Goal: Information Seeking & Learning: Learn about a topic

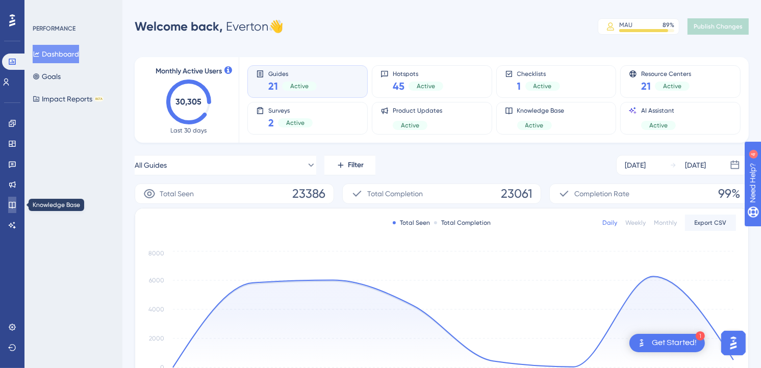
click at [16, 205] on link at bounding box center [12, 205] width 8 height 16
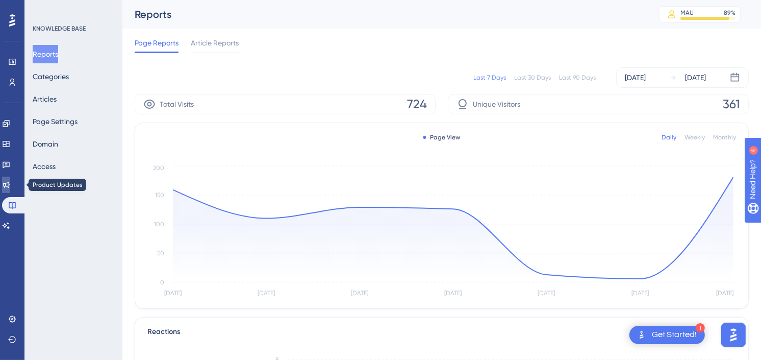
click at [7, 182] on link at bounding box center [6, 185] width 8 height 16
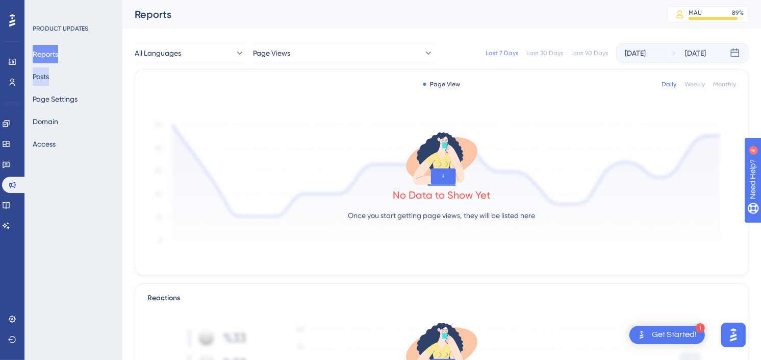
click at [49, 81] on button "Posts" at bounding box center [41, 76] width 16 height 18
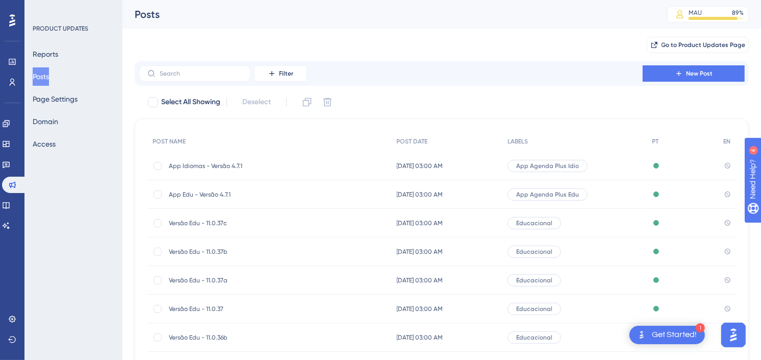
click at [218, 167] on span "App Idiomas - Versão 4.7.1" at bounding box center [250, 166] width 163 height 8
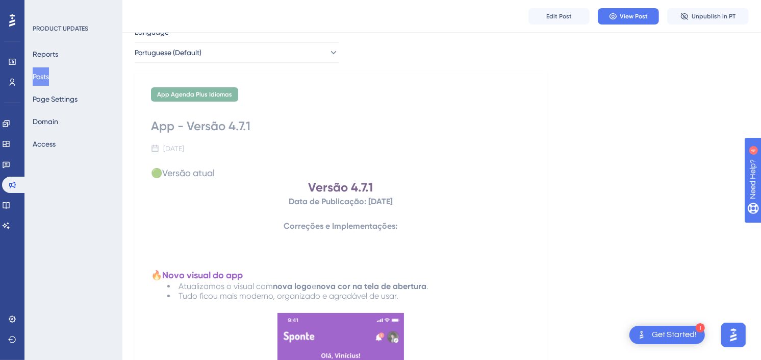
scroll to position [57, 0]
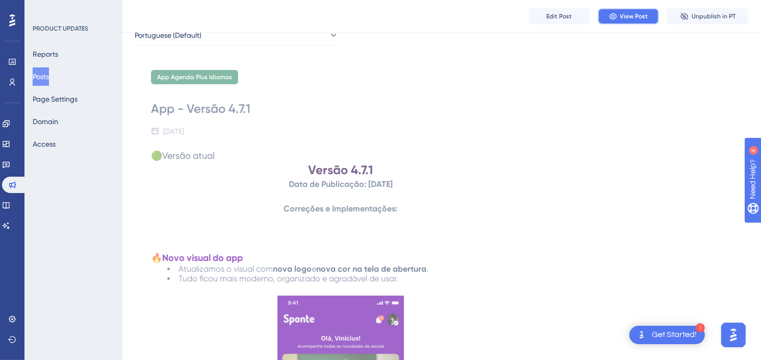
click at [629, 13] on span "View Post" at bounding box center [635, 16] width 28 height 8
click at [47, 75] on button "Posts" at bounding box center [41, 76] width 16 height 18
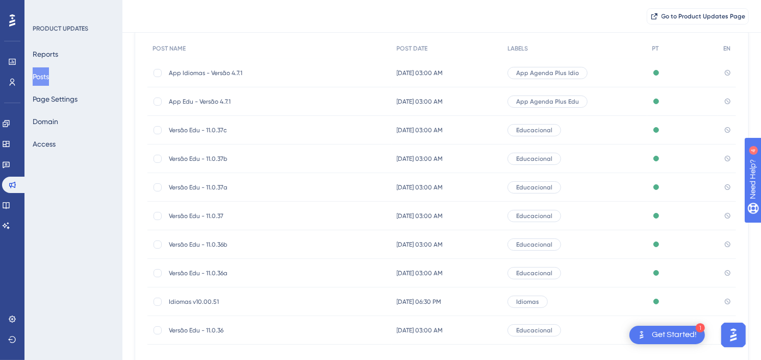
scroll to position [113, 0]
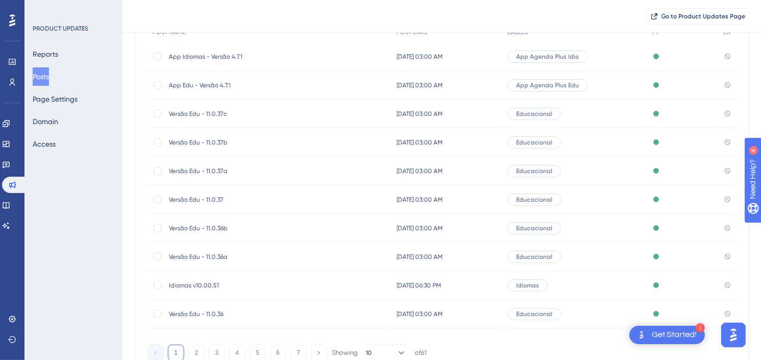
click at [417, 278] on div "[DATE] 06:30 PM [DATE] 06:30 PM" at bounding box center [447, 285] width 111 height 29
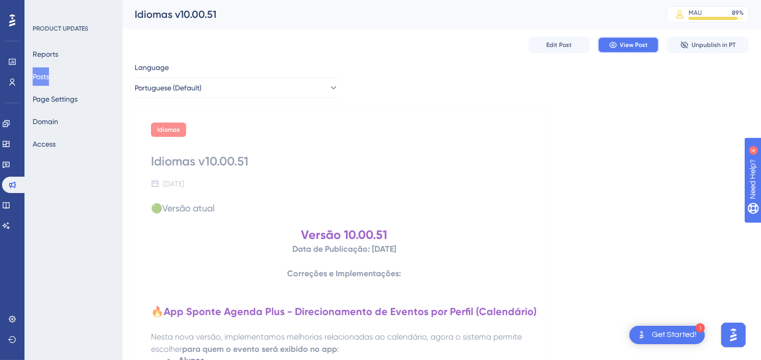
click at [635, 48] on span "View Post" at bounding box center [635, 45] width 28 height 8
